Goal: Task Accomplishment & Management: Use online tool/utility

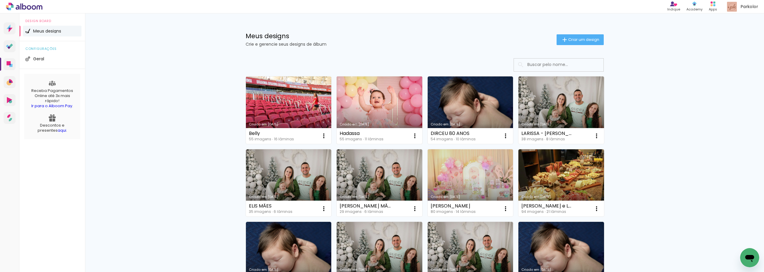
click at [362, 98] on link "Criado em [DATE]" at bounding box center [380, 109] width 86 height 67
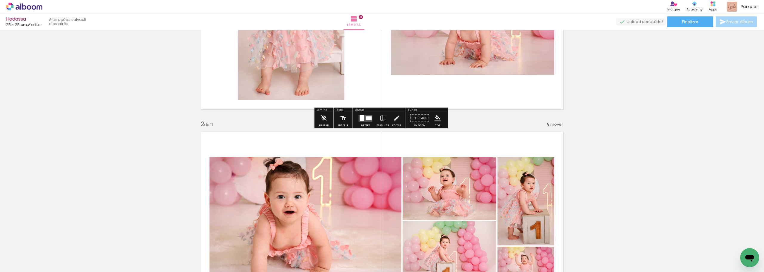
scroll to position [179, 0]
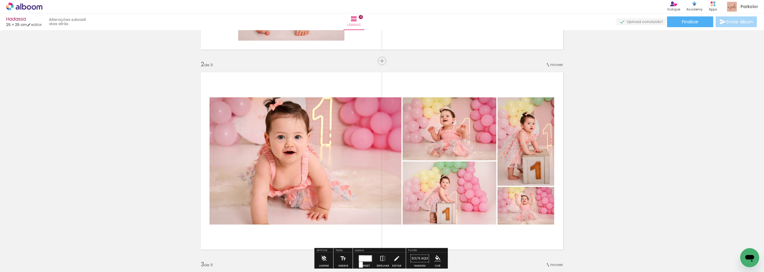
click at [321, 182] on quentale-photo at bounding box center [305, 160] width 192 height 127
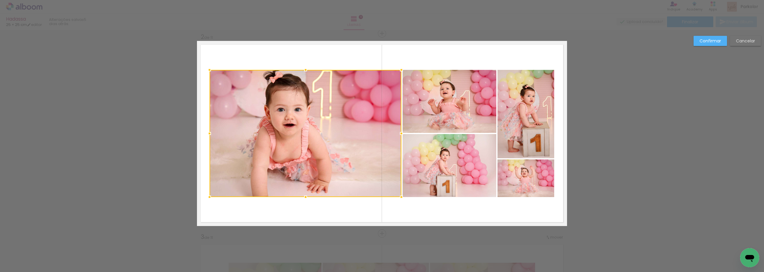
scroll to position [208, 0]
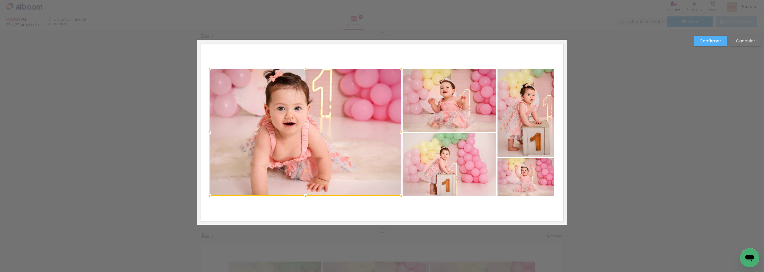
click at [425, 209] on quentale-layouter at bounding box center [382, 132] width 370 height 185
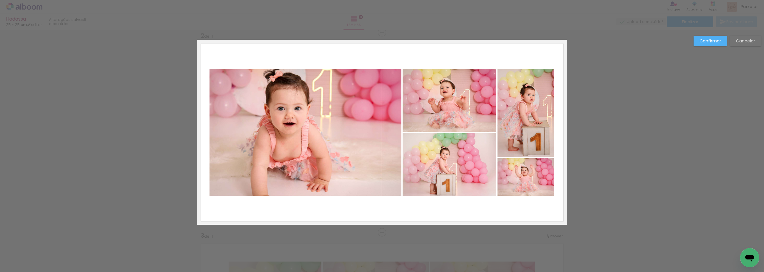
click at [347, 143] on quentale-photo at bounding box center [305, 132] width 192 height 127
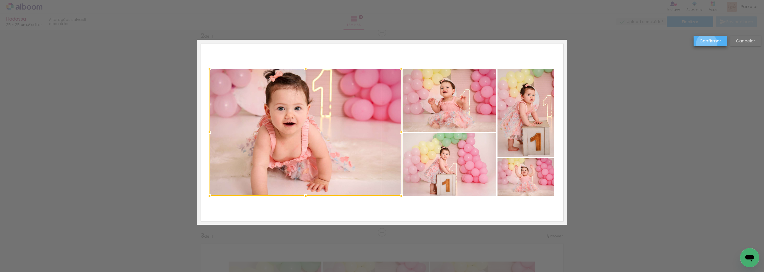
click at [0, 0] on slot "Confirmar" at bounding box center [0, 0] width 0 height 0
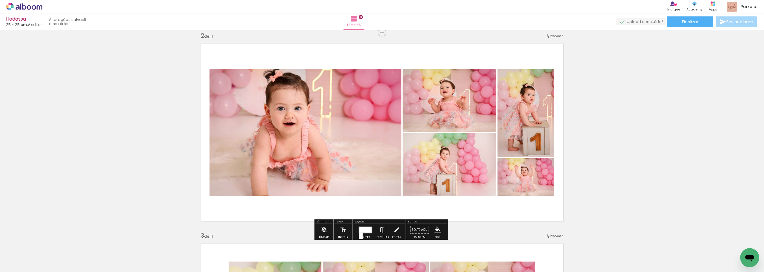
click at [366, 118] on quentale-photo at bounding box center [305, 132] width 192 height 127
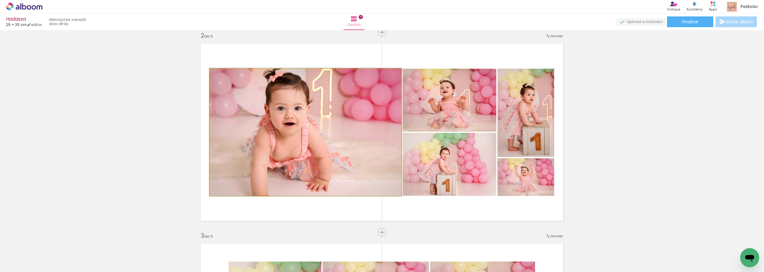
drag, startPoint x: 221, startPoint y: 76, endPoint x: 191, endPoint y: 77, distance: 30.2
type paper-slider "100"
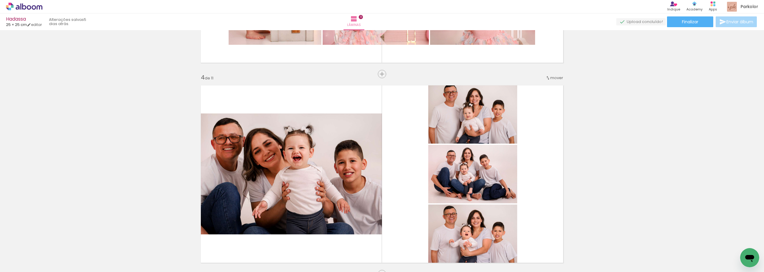
scroll to position [625, 0]
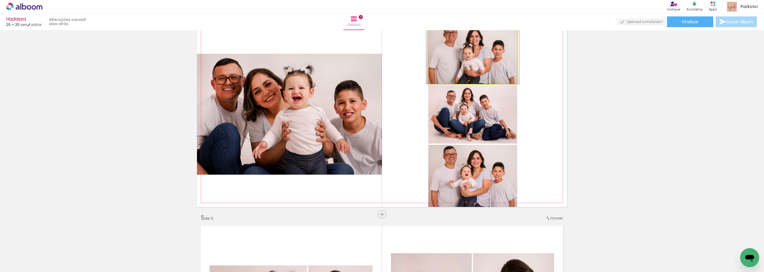
click at [425, 61] on quentale-photo at bounding box center [472, 53] width 89 height 62
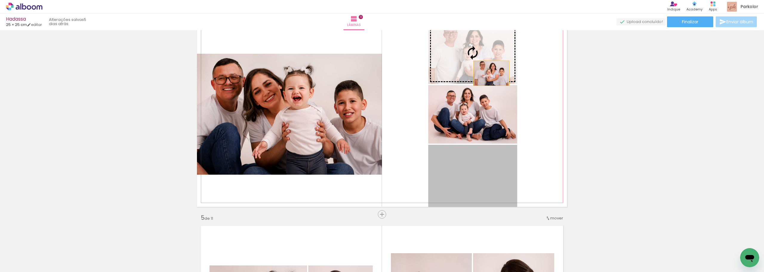
drag, startPoint x: 489, startPoint y: 188, endPoint x: 489, endPoint y: 67, distance: 121.4
click at [0, 0] on slot at bounding box center [0, 0] width 0 height 0
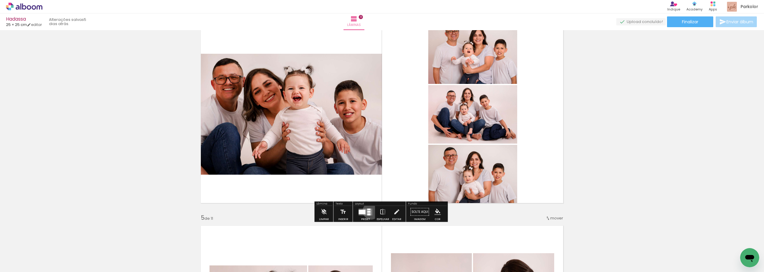
click at [369, 211] on quentale-layouter at bounding box center [366, 211] width 14 height 7
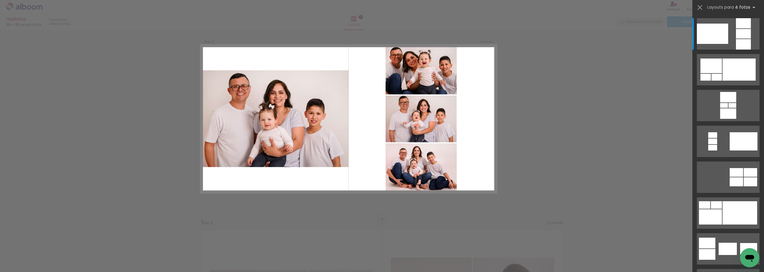
scroll to position [607, 0]
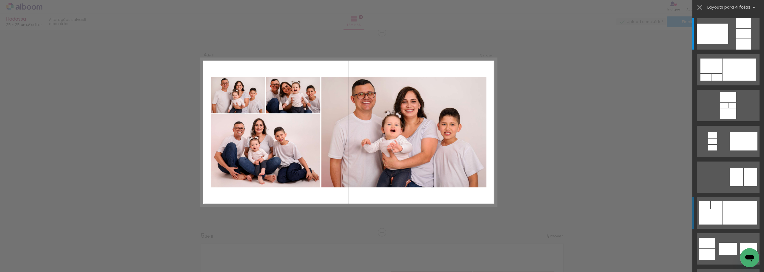
click at [425, 216] on div at bounding box center [739, 212] width 35 height 23
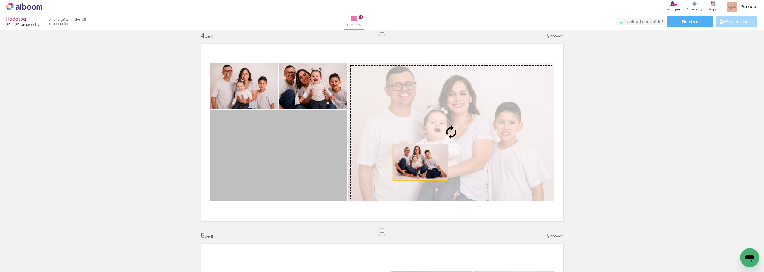
drag, startPoint x: 263, startPoint y: 171, endPoint x: 439, endPoint y: 157, distance: 176.3
click at [0, 0] on slot at bounding box center [0, 0] width 0 height 0
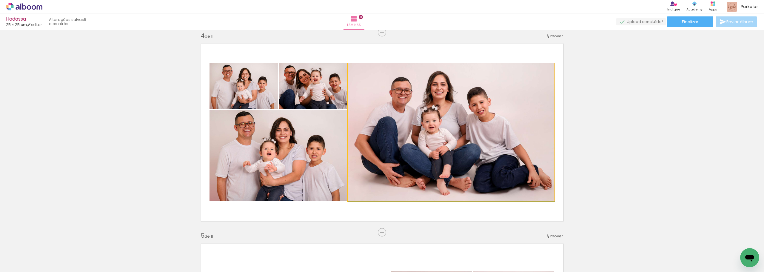
drag, startPoint x: 444, startPoint y: 132, endPoint x: 458, endPoint y: 132, distance: 14.3
drag, startPoint x: 276, startPoint y: 148, endPoint x: 276, endPoint y: 160, distance: 11.9
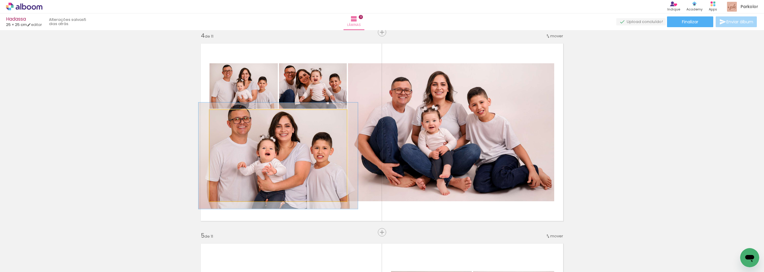
drag, startPoint x: 220, startPoint y: 116, endPoint x: 223, endPoint y: 118, distance: 4.1
click at [224, 118] on div at bounding box center [226, 115] width 5 height 5
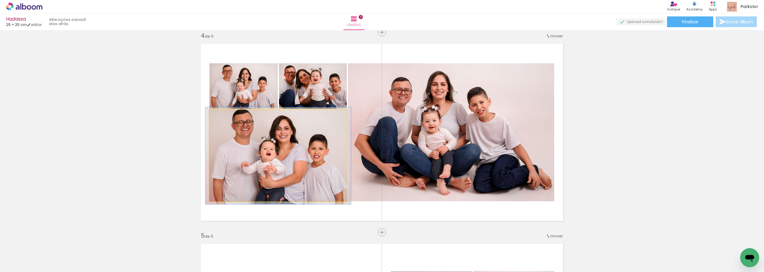
type paper-slider "106"
click at [221, 118] on div at bounding box center [225, 116] width 10 height 10
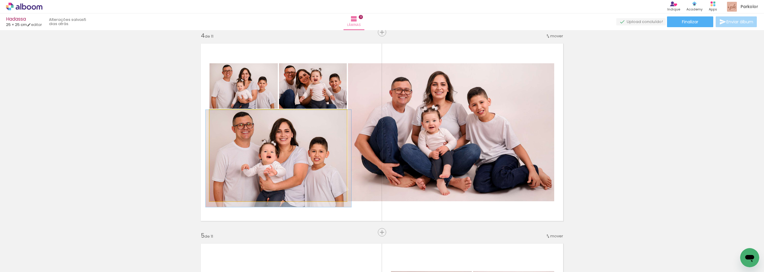
drag, startPoint x: 271, startPoint y: 135, endPoint x: 271, endPoint y: 154, distance: 19.4
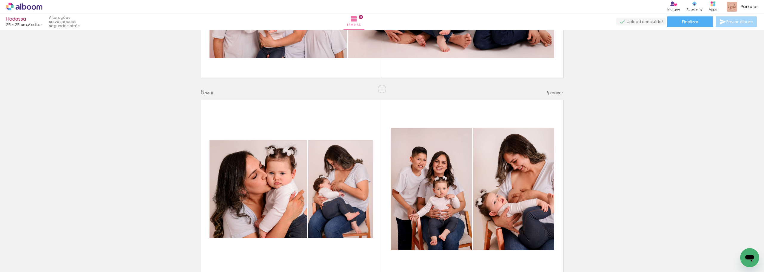
scroll to position [783, 0]
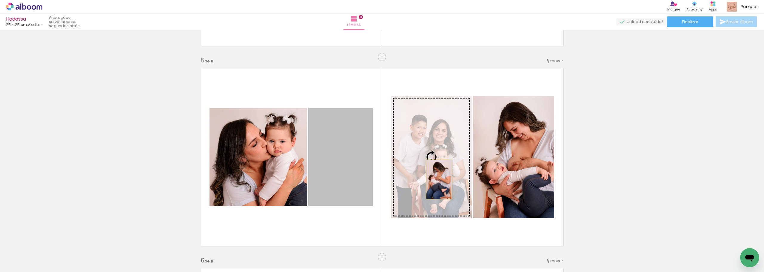
drag, startPoint x: 340, startPoint y: 181, endPoint x: 437, endPoint y: 179, distance: 96.4
click at [0, 0] on slot at bounding box center [0, 0] width 0 height 0
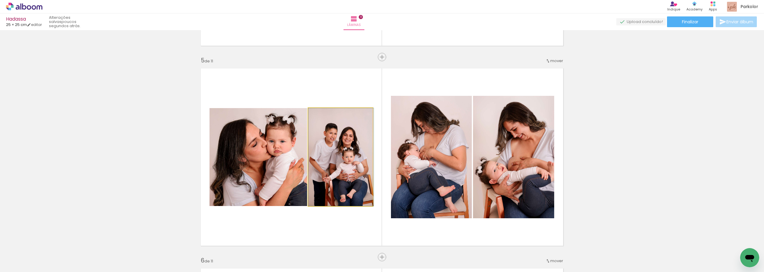
drag, startPoint x: 342, startPoint y: 178, endPoint x: 343, endPoint y: 172, distance: 6.3
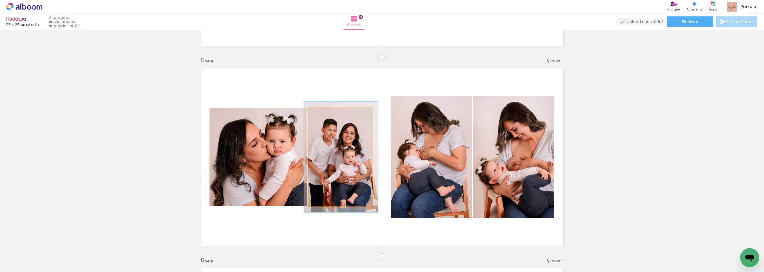
type paper-slider "113"
click at [324, 115] on div at bounding box center [324, 114] width 5 height 5
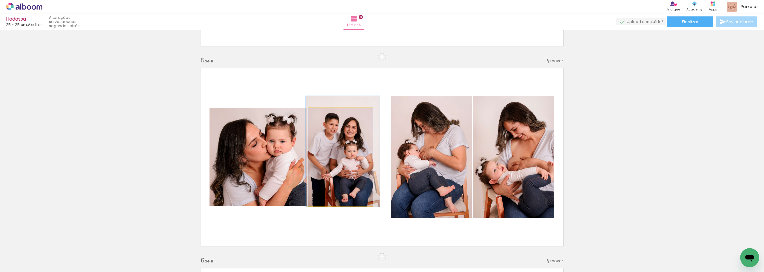
drag, startPoint x: 333, startPoint y: 162, endPoint x: 334, endPoint y: 156, distance: 5.7
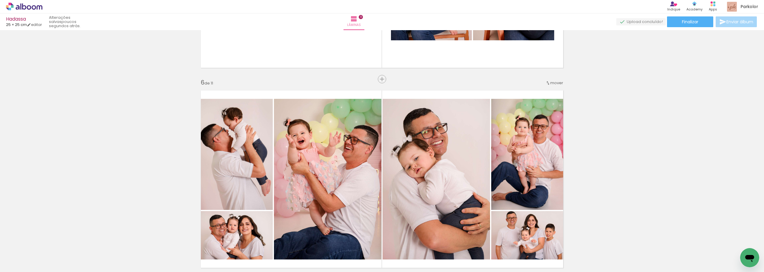
scroll to position [992, 0]
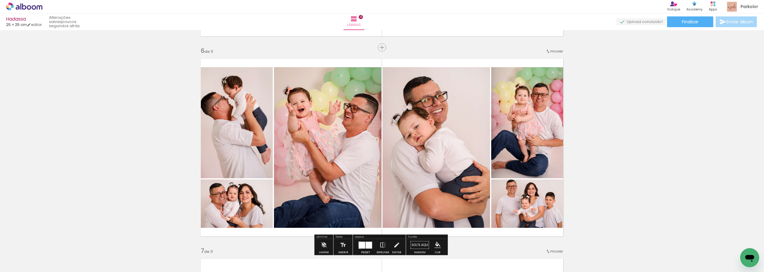
click at [0, 0] on input "Todas as fotos" at bounding box center [0, 0] width 0 height 0
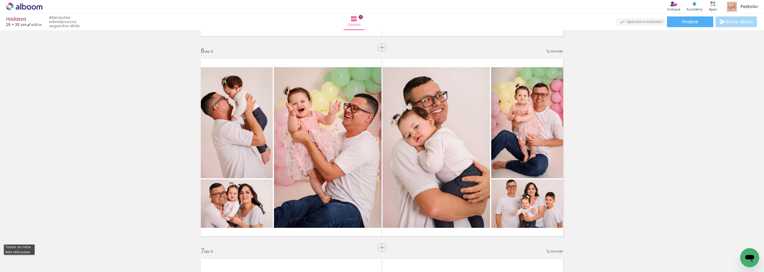
click at [0, 0] on paper-item "Não utilizadas" at bounding box center [0, 0] width 0 height 0
click at [0, 0] on input "Não utilizadas" at bounding box center [0, 0] width 0 height 0
click at [0, 0] on slot "Todas as fotos" at bounding box center [0, 0] width 0 height 0
type input "Todas as fotos"
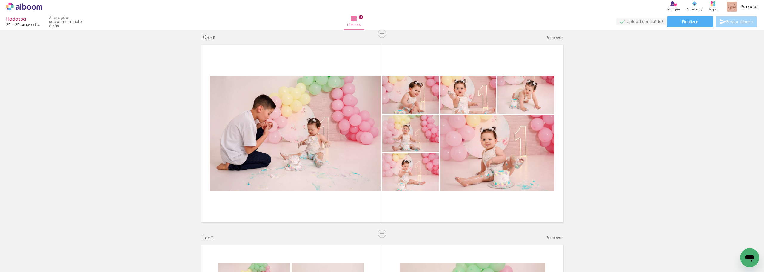
scroll to position [1812, 0]
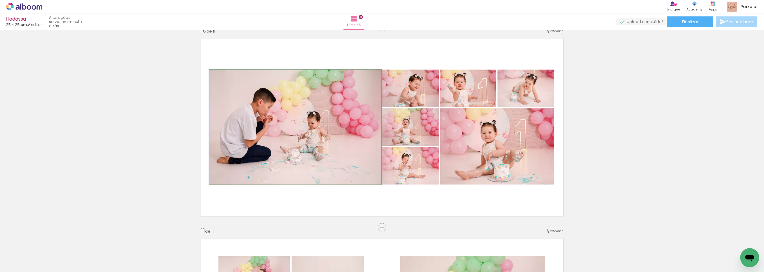
click at [224, 76] on div at bounding box center [223, 75] width 5 height 5
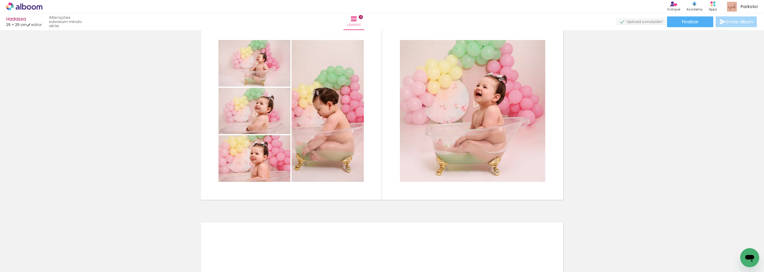
scroll to position [2005, 0]
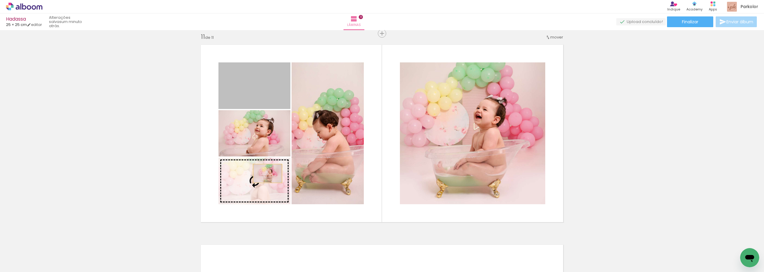
drag, startPoint x: 264, startPoint y: 97, endPoint x: 263, endPoint y: 188, distance: 91.0
click at [0, 0] on slot at bounding box center [0, 0] width 0 height 0
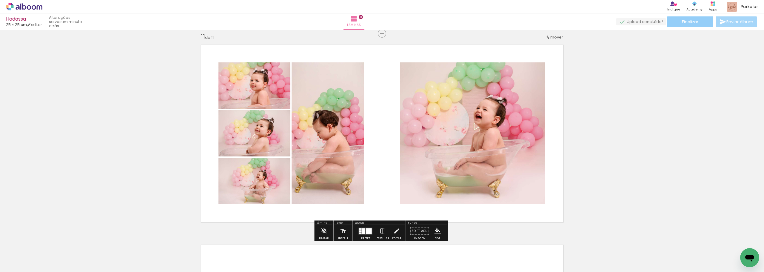
click at [425, 21] on span "Finalizar" at bounding box center [690, 22] width 16 height 4
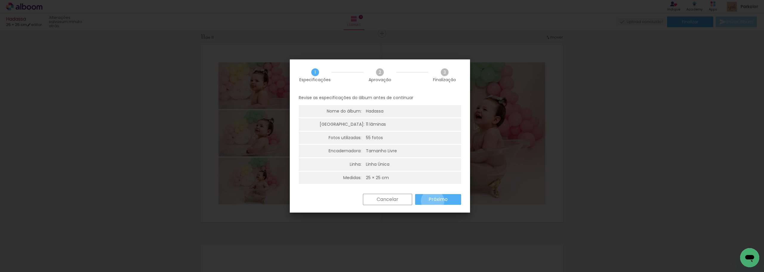
click at [117, 237] on slot "Próximo" at bounding box center [113, 240] width 6 height 6
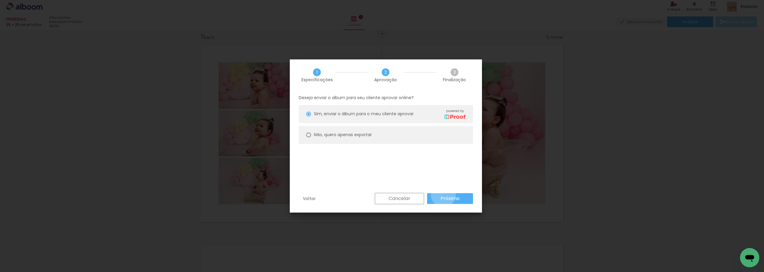
click at [425, 236] on paper-button "Próximo" at bounding box center [581, 239] width 7 height 7
